Goal: Task Accomplishment & Management: Complete application form

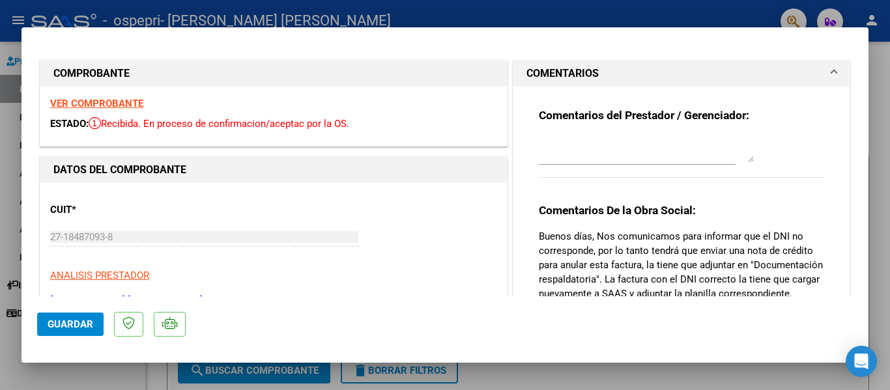
click at [116, 102] on strong "VER COMPROBANTE" at bounding box center [96, 104] width 93 height 12
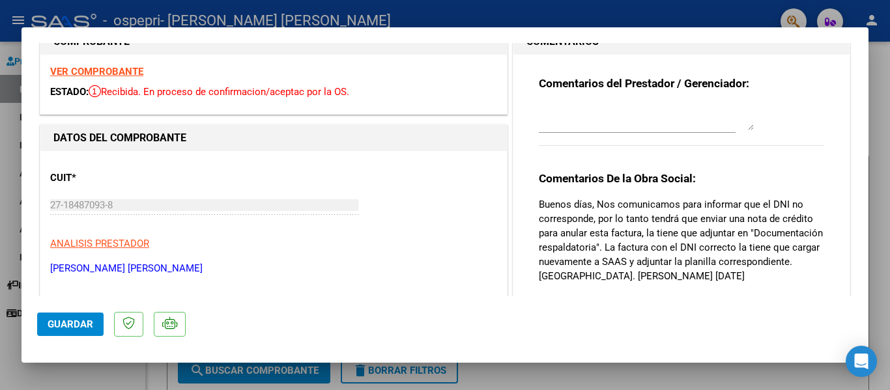
scroll to position [33, 0]
click at [877, 224] on div at bounding box center [445, 195] width 890 height 390
type input "$ 0,00"
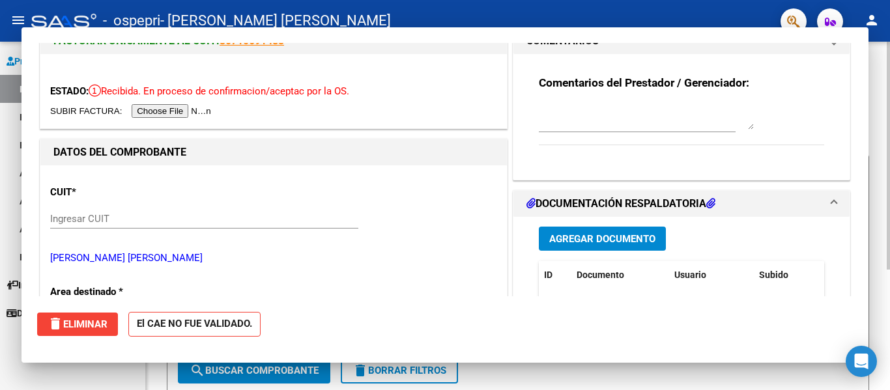
scroll to position [0, 0]
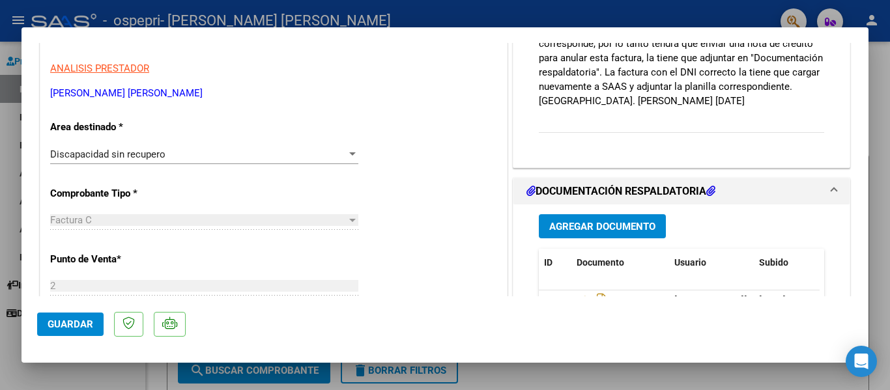
scroll to position [208, 0]
click at [622, 231] on span "Agregar Documento" at bounding box center [602, 226] width 106 height 12
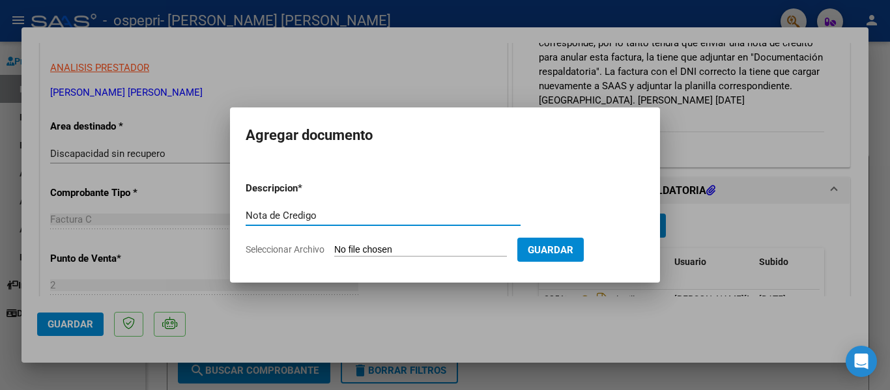
type input "Nota de Credigo"
click at [294, 250] on span "Seleccionar Archivo" at bounding box center [285, 249] width 79 height 10
click at [334, 250] on input "Seleccionar Archivo" at bounding box center [420, 250] width 173 height 12
type input "C:\fakepath\27184870938_013_00002_00000041.pdf"
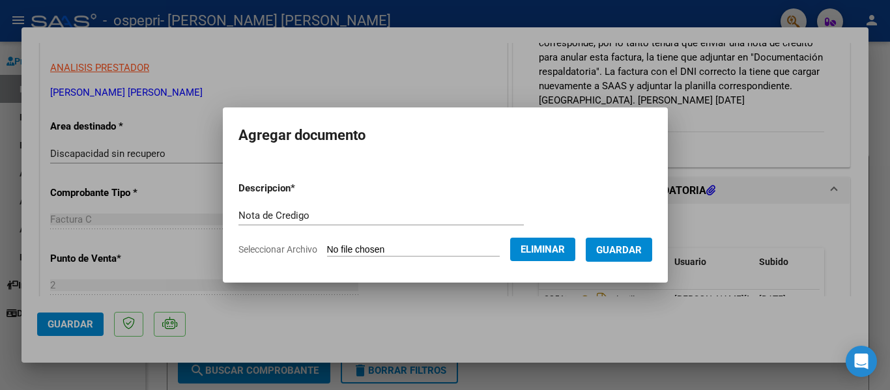
click at [622, 255] on span "Guardar" at bounding box center [619, 250] width 46 height 12
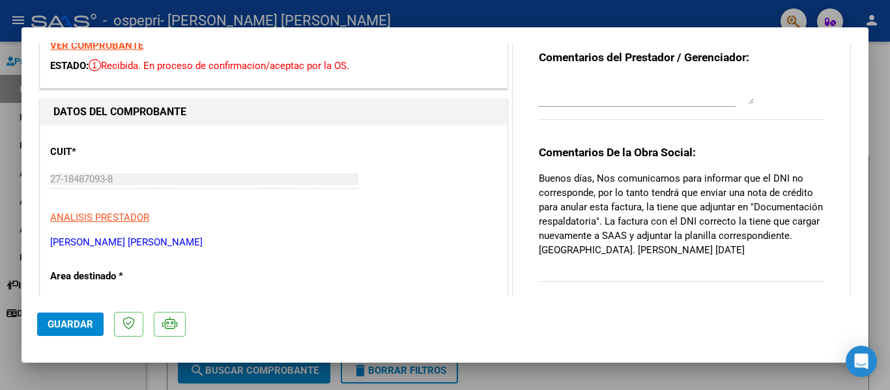
scroll to position [0, 0]
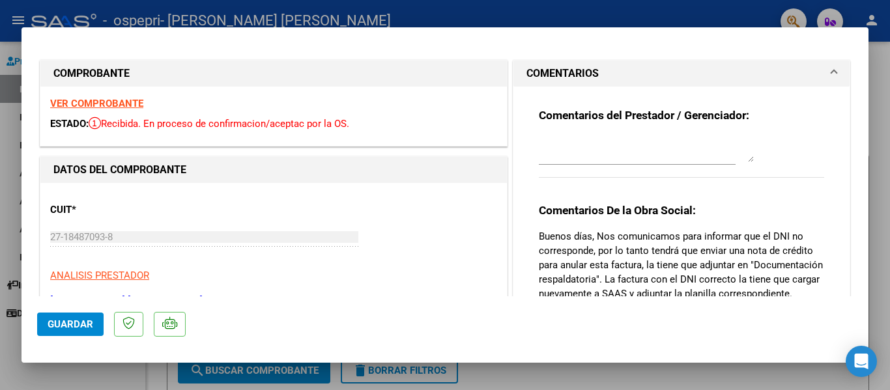
click at [113, 109] on strong "VER COMPROBANTE" at bounding box center [96, 104] width 93 height 12
click at [158, 170] on strong "DATOS DEL COMPROBANTE" at bounding box center [119, 170] width 133 height 12
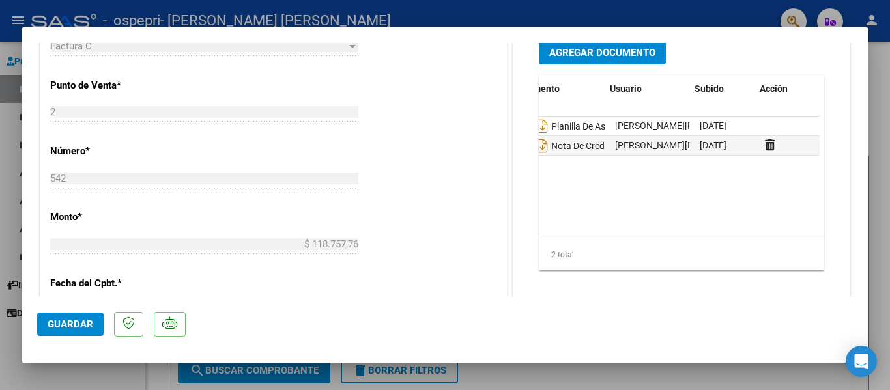
scroll to position [0, 65]
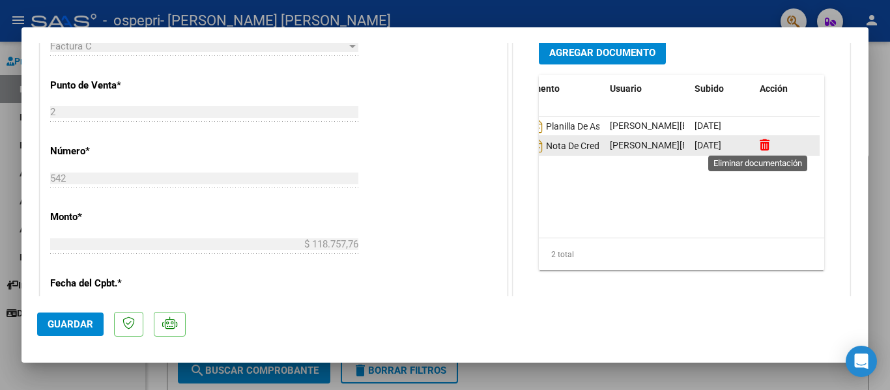
click at [761, 147] on icon at bounding box center [765, 145] width 10 height 12
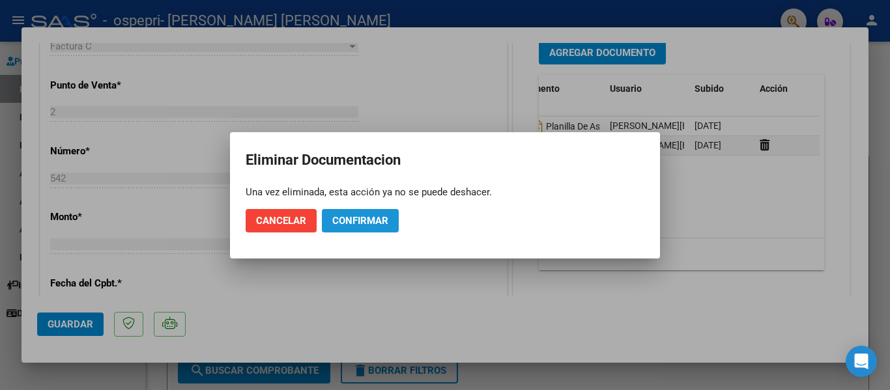
click at [368, 218] on span "Confirmar" at bounding box center [360, 221] width 56 height 12
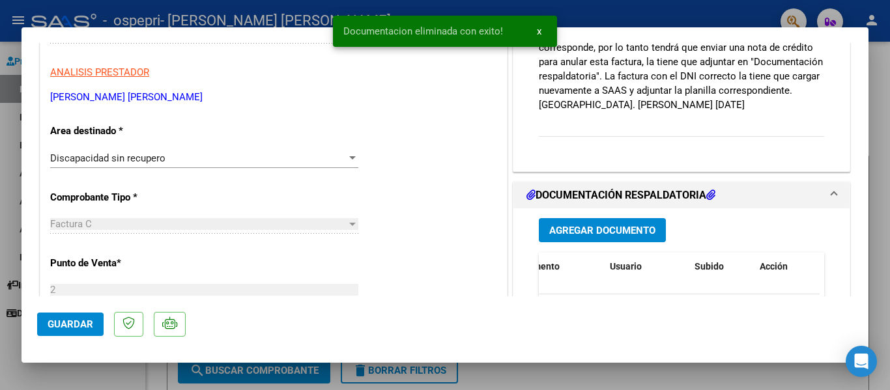
scroll to position [0, 0]
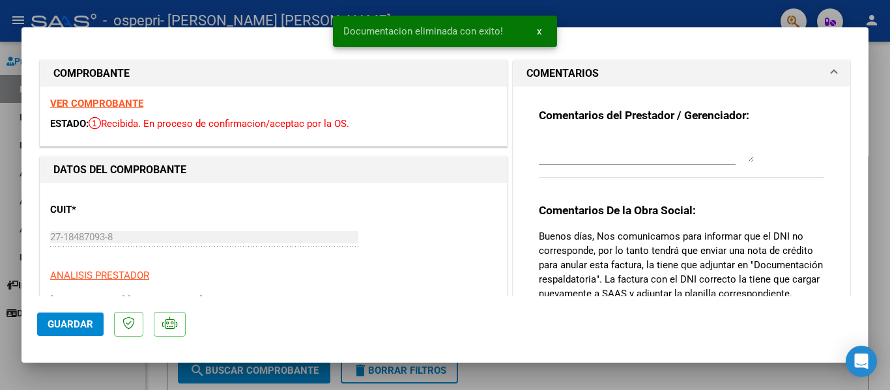
click at [875, 126] on div at bounding box center [445, 195] width 890 height 390
type input "$ 0,00"
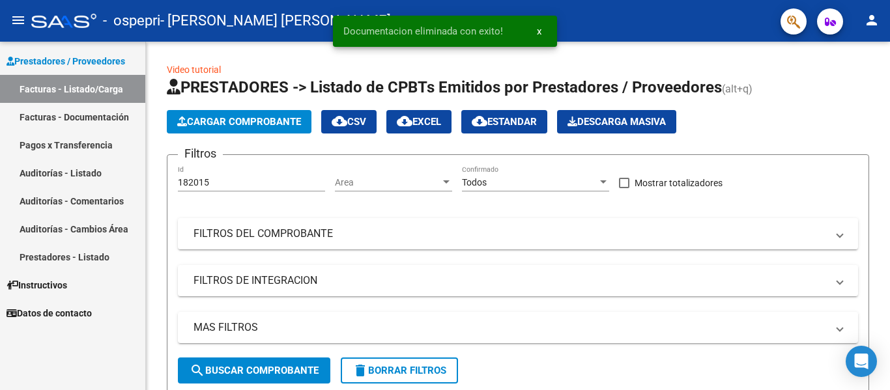
click at [542, 30] on button "x" at bounding box center [539, 31] width 25 height 23
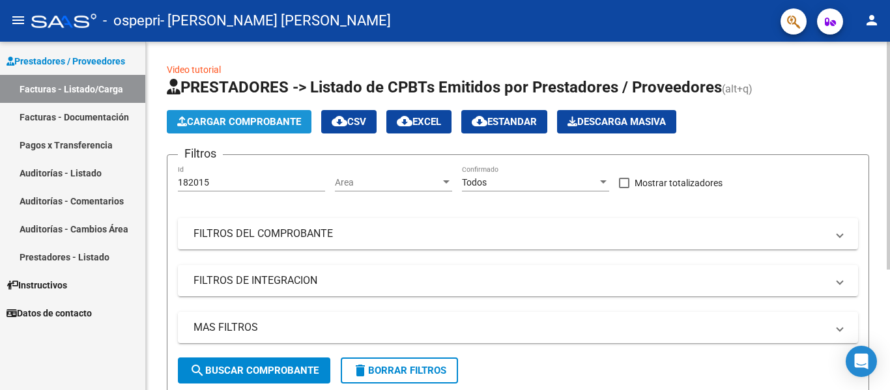
click at [277, 126] on span "Cargar Comprobante" at bounding box center [239, 122] width 124 height 12
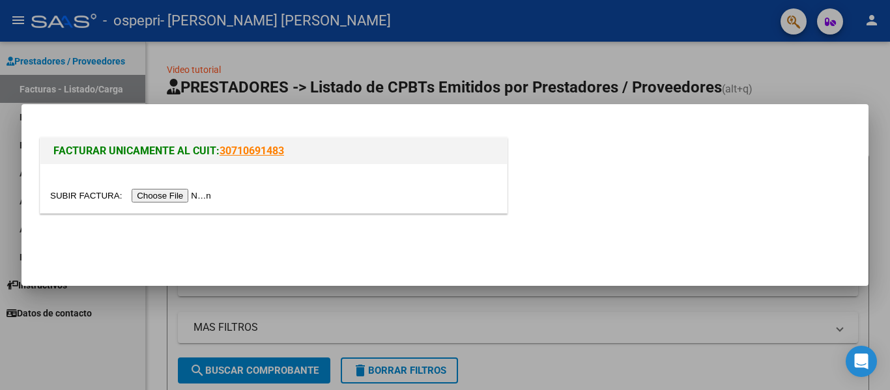
click at [817, 73] on div at bounding box center [445, 195] width 890 height 390
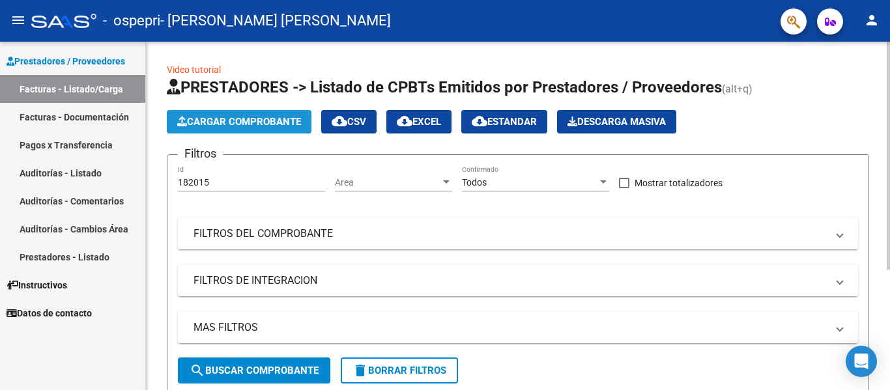
click at [260, 124] on span "Cargar Comprobante" at bounding box center [239, 122] width 124 height 12
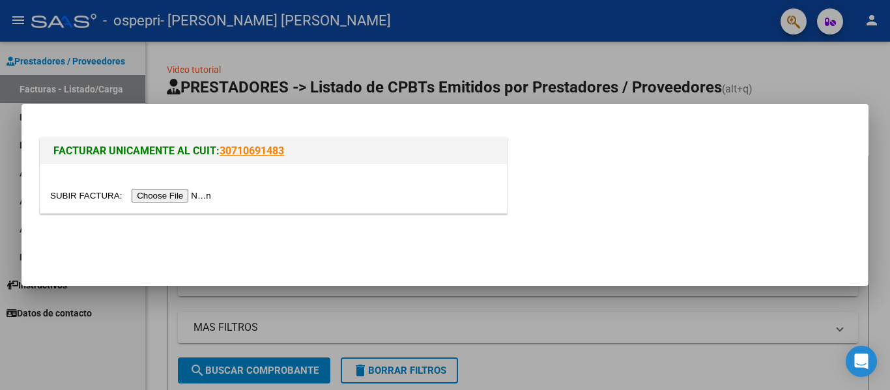
click at [175, 197] on input "file" at bounding box center [132, 196] width 165 height 14
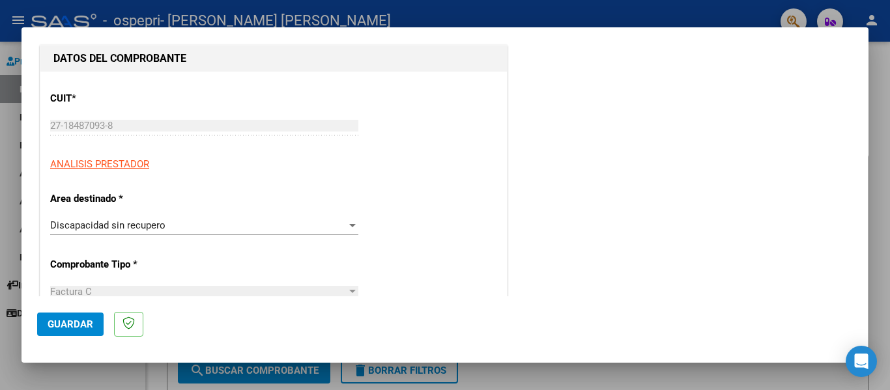
scroll to position [135, 0]
click at [349, 228] on div at bounding box center [353, 225] width 12 height 10
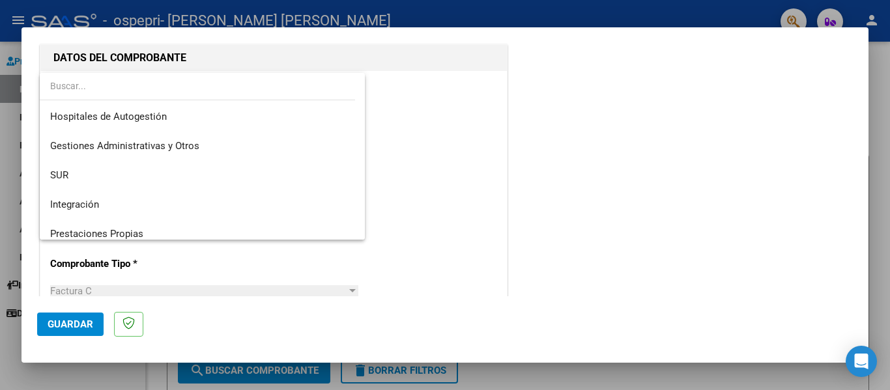
scroll to position [97, 0]
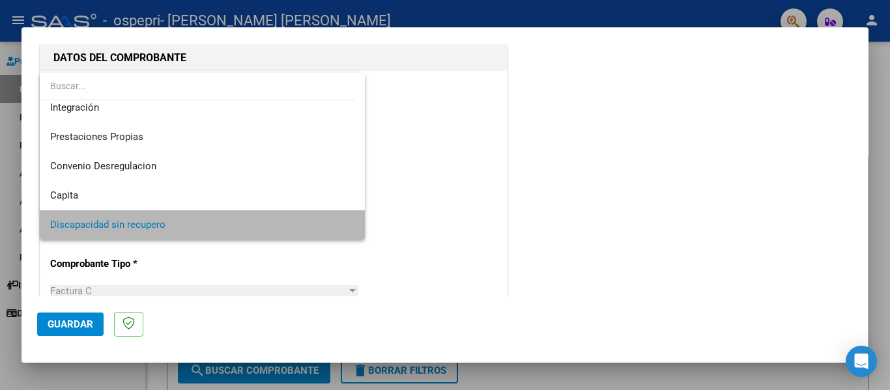
click at [269, 229] on span "Discapacidad sin recupero" at bounding box center [202, 225] width 304 height 29
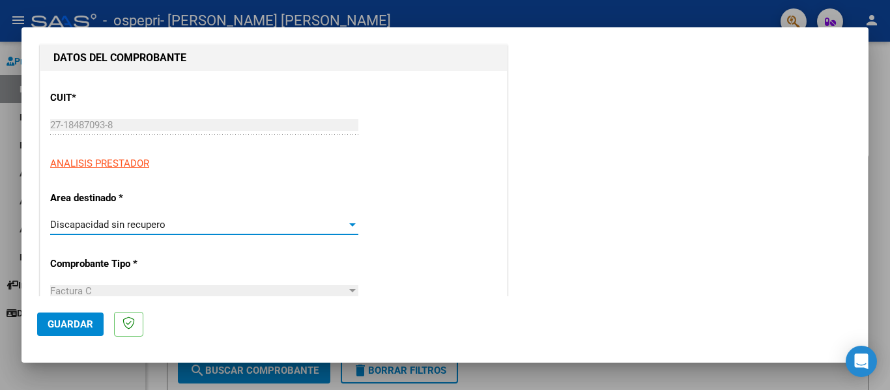
click at [350, 226] on div at bounding box center [352, 225] width 7 height 3
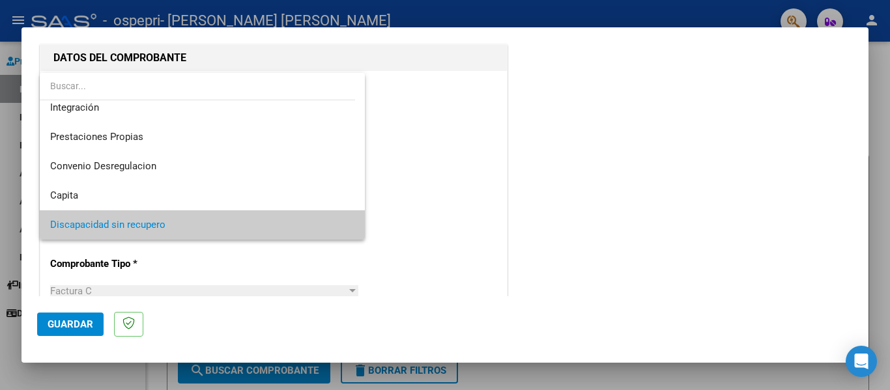
click at [469, 167] on div at bounding box center [445, 195] width 890 height 390
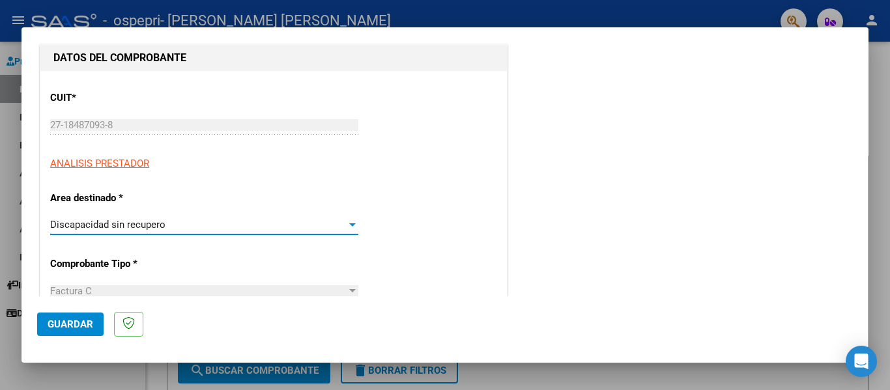
click at [342, 227] on div "Discapacidad sin recupero" at bounding box center [198, 225] width 297 height 12
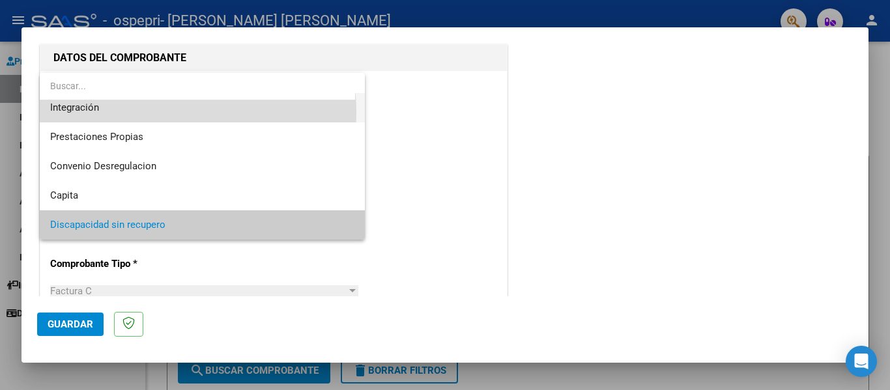
click at [154, 112] on span "Integración" at bounding box center [202, 107] width 304 height 29
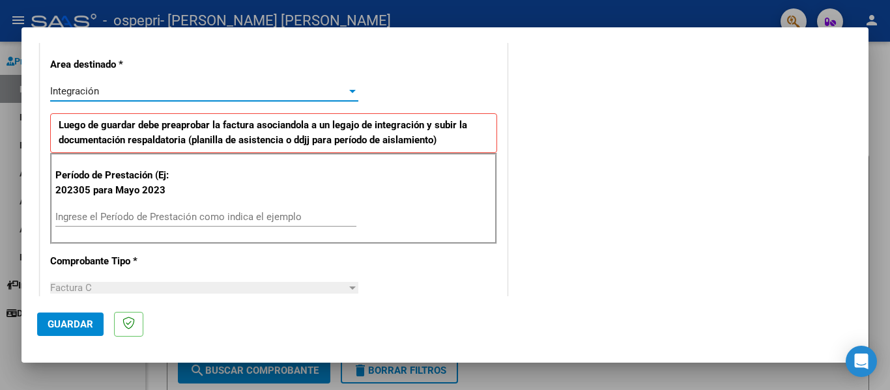
scroll to position [269, 0]
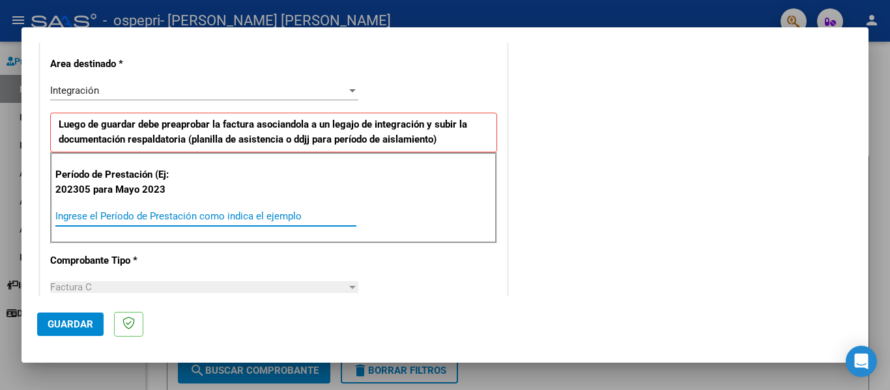
click at [75, 218] on input "Ingrese el Período de Prestación como indica el ejemplo" at bounding box center [205, 217] width 301 height 12
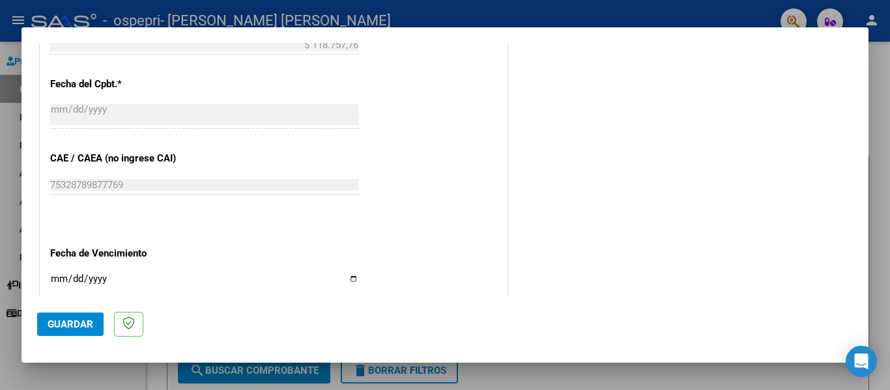
scroll to position [759, 0]
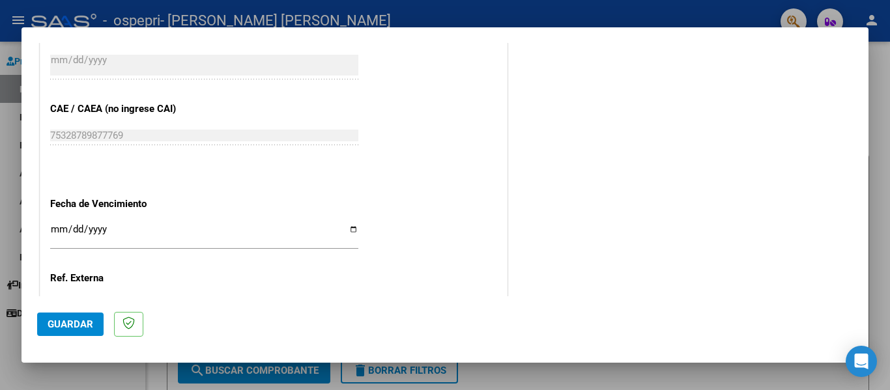
type input "202507"
click at [352, 233] on input "Ingresar la fecha" at bounding box center [204, 234] width 308 height 21
click at [349, 232] on input "2025-08-10" at bounding box center [204, 234] width 308 height 21
type input "2025-08-20"
click at [65, 323] on span "Guardar" at bounding box center [71, 325] width 46 height 12
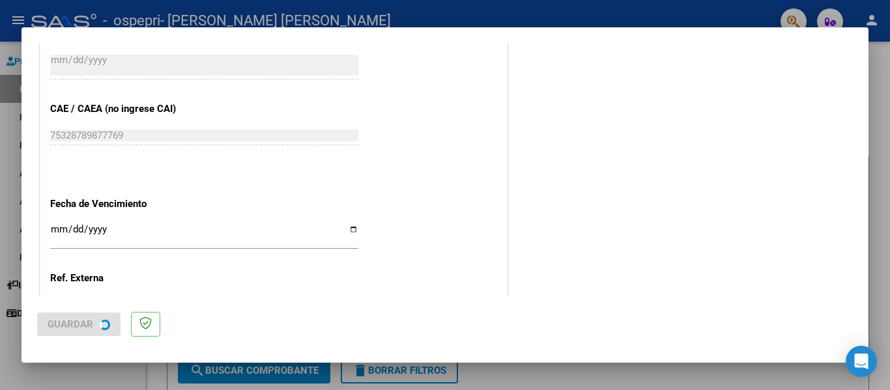
scroll to position [0, 0]
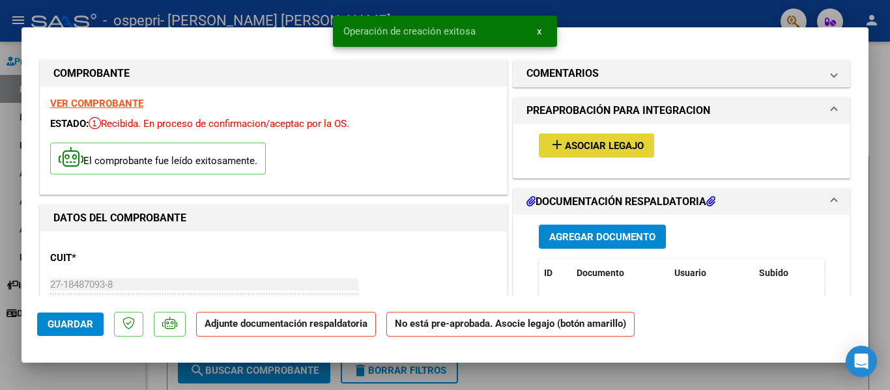
click at [553, 144] on mat-icon "add" at bounding box center [557, 145] width 16 height 16
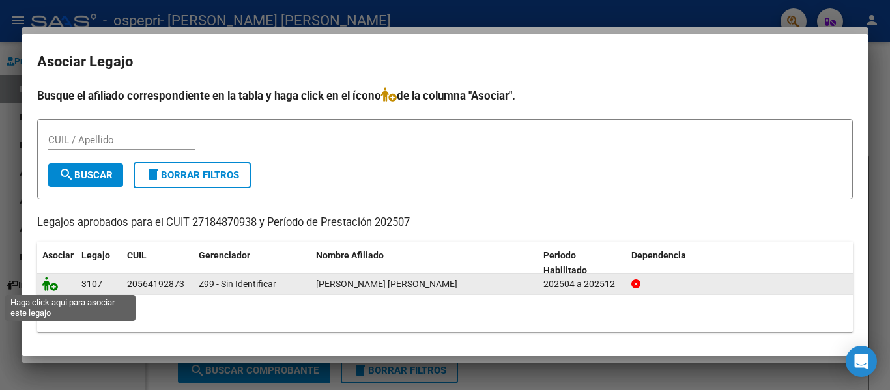
click at [55, 287] on icon at bounding box center [50, 284] width 16 height 14
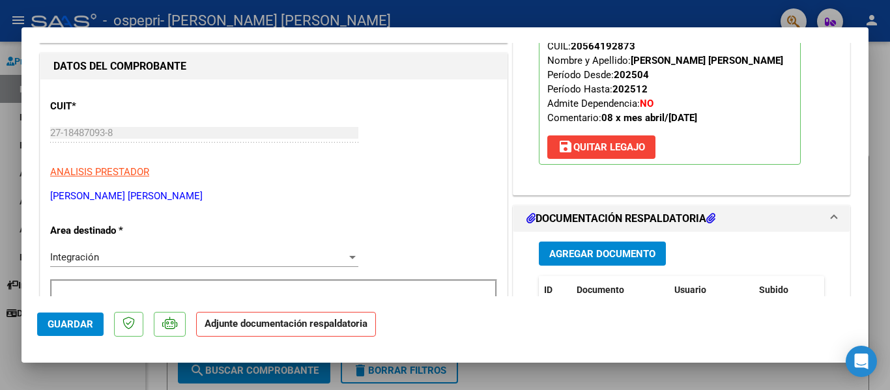
scroll to position [169, 0]
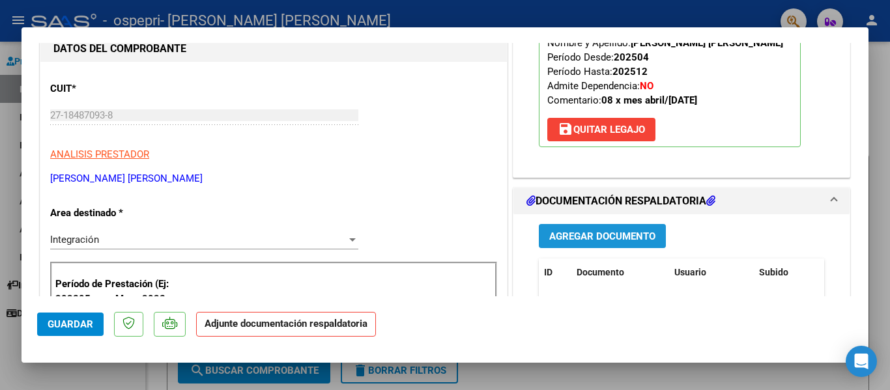
click at [610, 241] on span "Agregar Documento" at bounding box center [602, 237] width 106 height 12
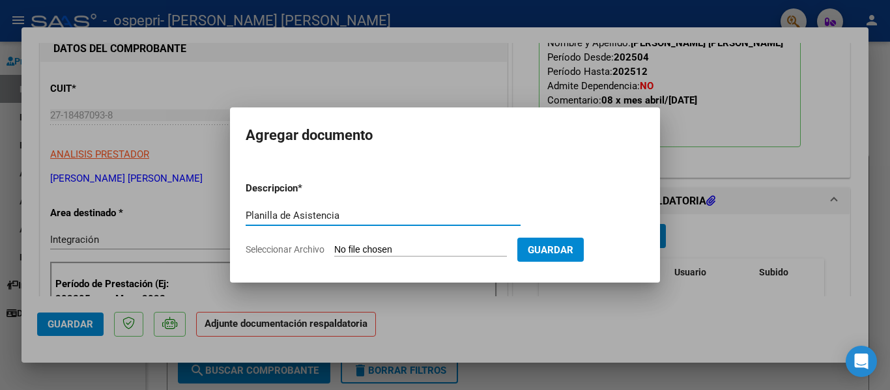
type input "Planilla de Asistencia"
click at [300, 245] on span "Seleccionar Archivo" at bounding box center [285, 249] width 79 height 10
click at [334, 245] on input "Seleccionar Archivo" at bounding box center [420, 250] width 173 height 12
type input "C:\fakepath\Gael SAEZ Jul25 .pdf"
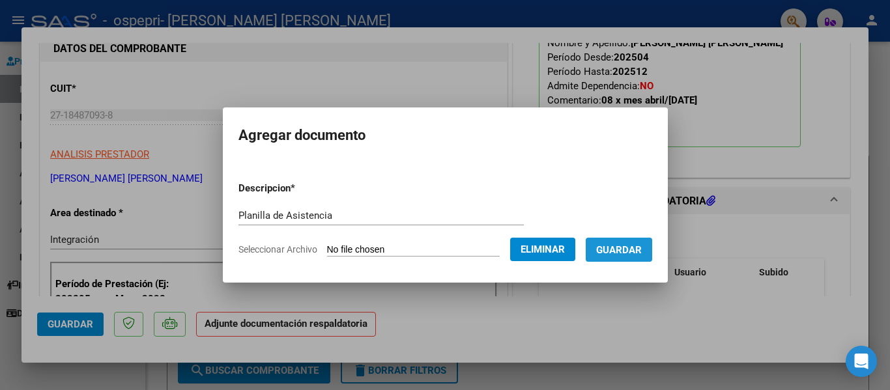
click at [640, 256] on button "Guardar" at bounding box center [619, 250] width 66 height 24
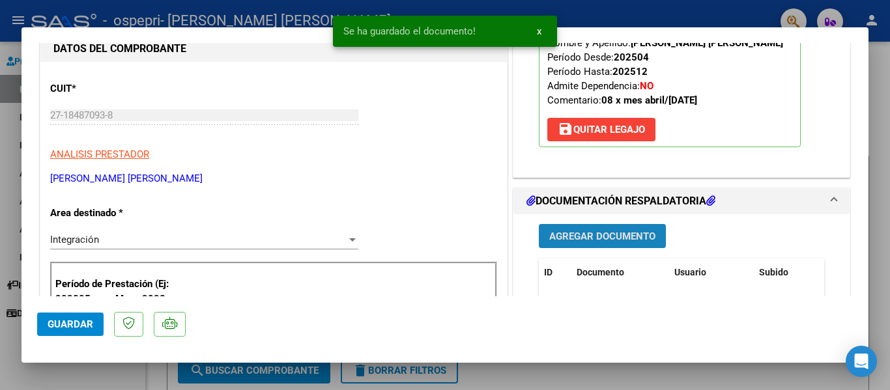
click at [605, 238] on span "Agregar Documento" at bounding box center [602, 237] width 106 height 12
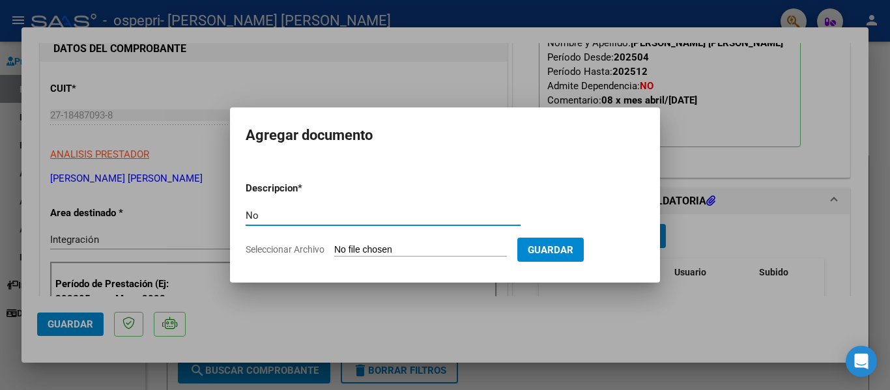
type input "N"
click at [587, 302] on div at bounding box center [445, 195] width 890 height 390
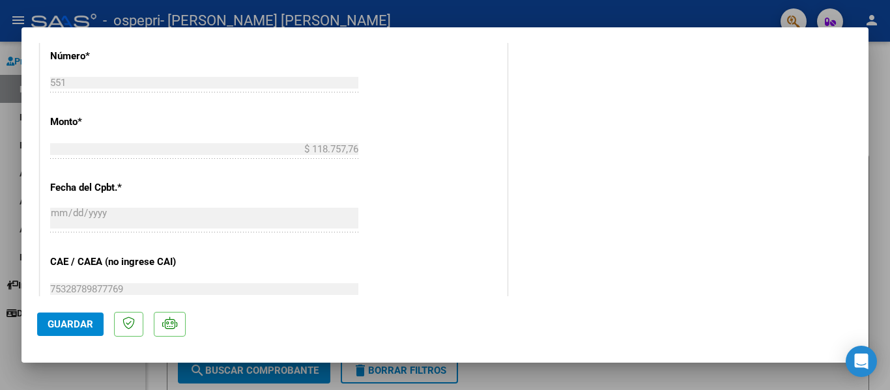
scroll to position [649, 0]
click at [77, 336] on button "Guardar" at bounding box center [70, 324] width 66 height 23
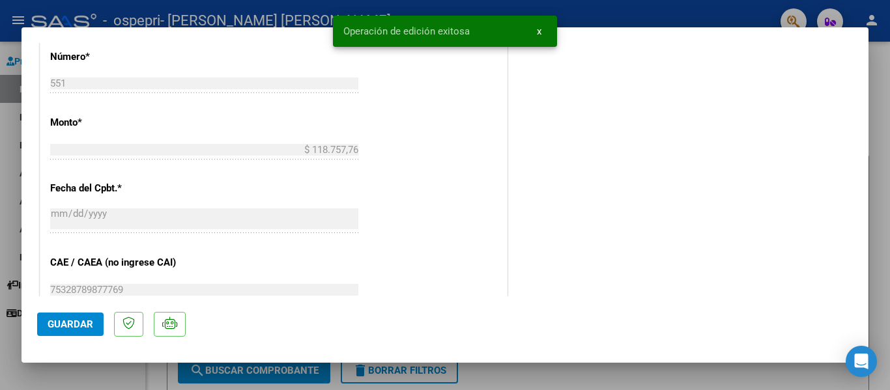
click at [883, 93] on div at bounding box center [445, 195] width 890 height 390
type input "$ 0,00"
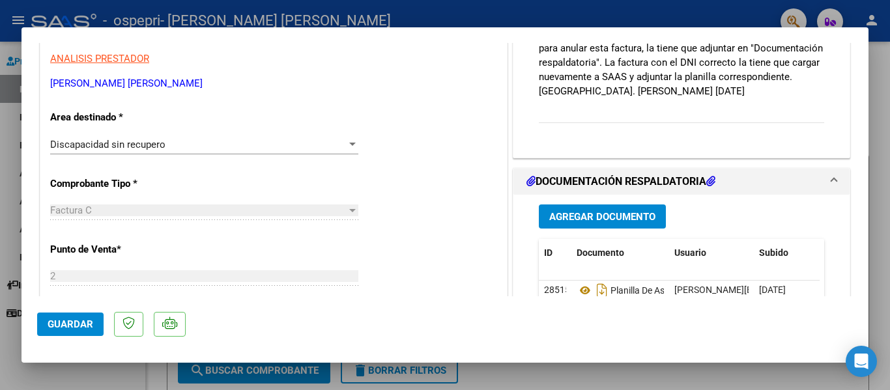
scroll to position [222, 0]
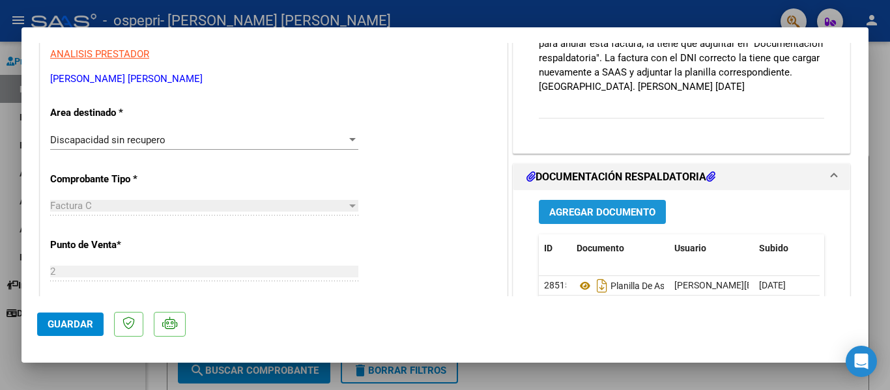
click at [579, 204] on button "Agregar Documento" at bounding box center [602, 212] width 127 height 24
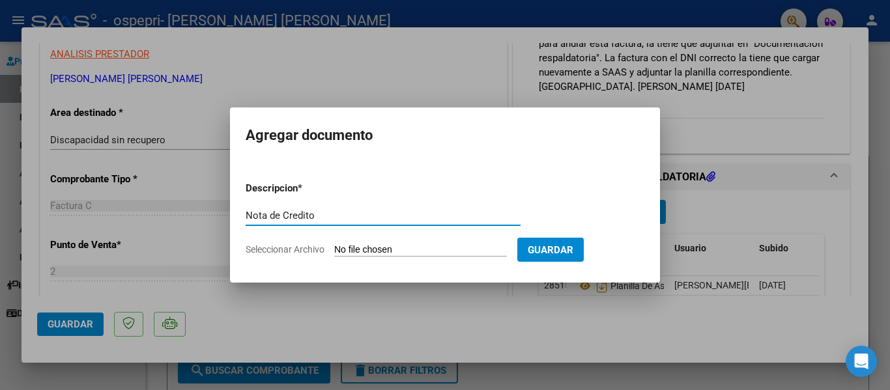
type input "Nota de Credito"
click at [286, 252] on span "Seleccionar Archivo" at bounding box center [285, 249] width 79 height 10
click at [334, 252] on input "Seleccionar Archivo" at bounding box center [420, 250] width 173 height 12
type input "C:\fakepath\27184870938_013_00002_00000041.pdf"
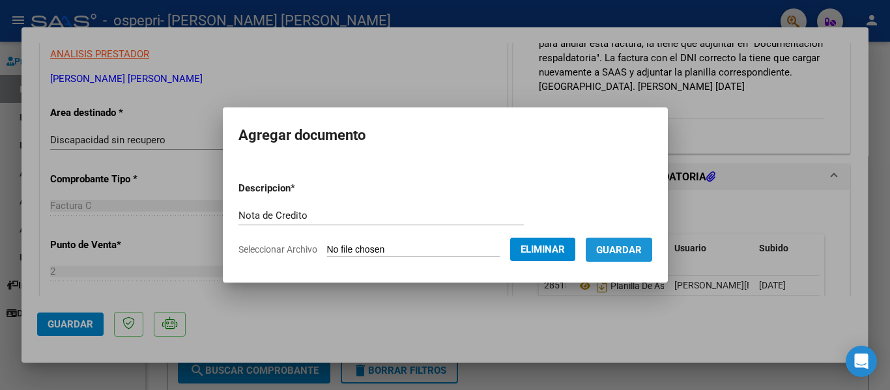
click at [629, 255] on span "Guardar" at bounding box center [619, 250] width 46 height 12
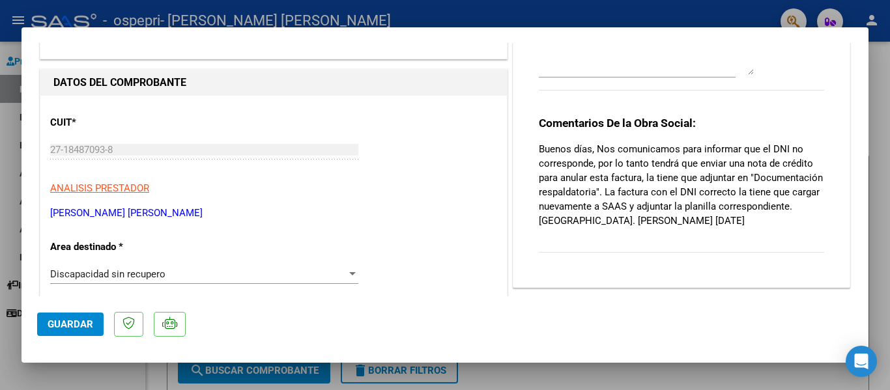
scroll to position [0, 0]
